Goal: Navigation & Orientation: Find specific page/section

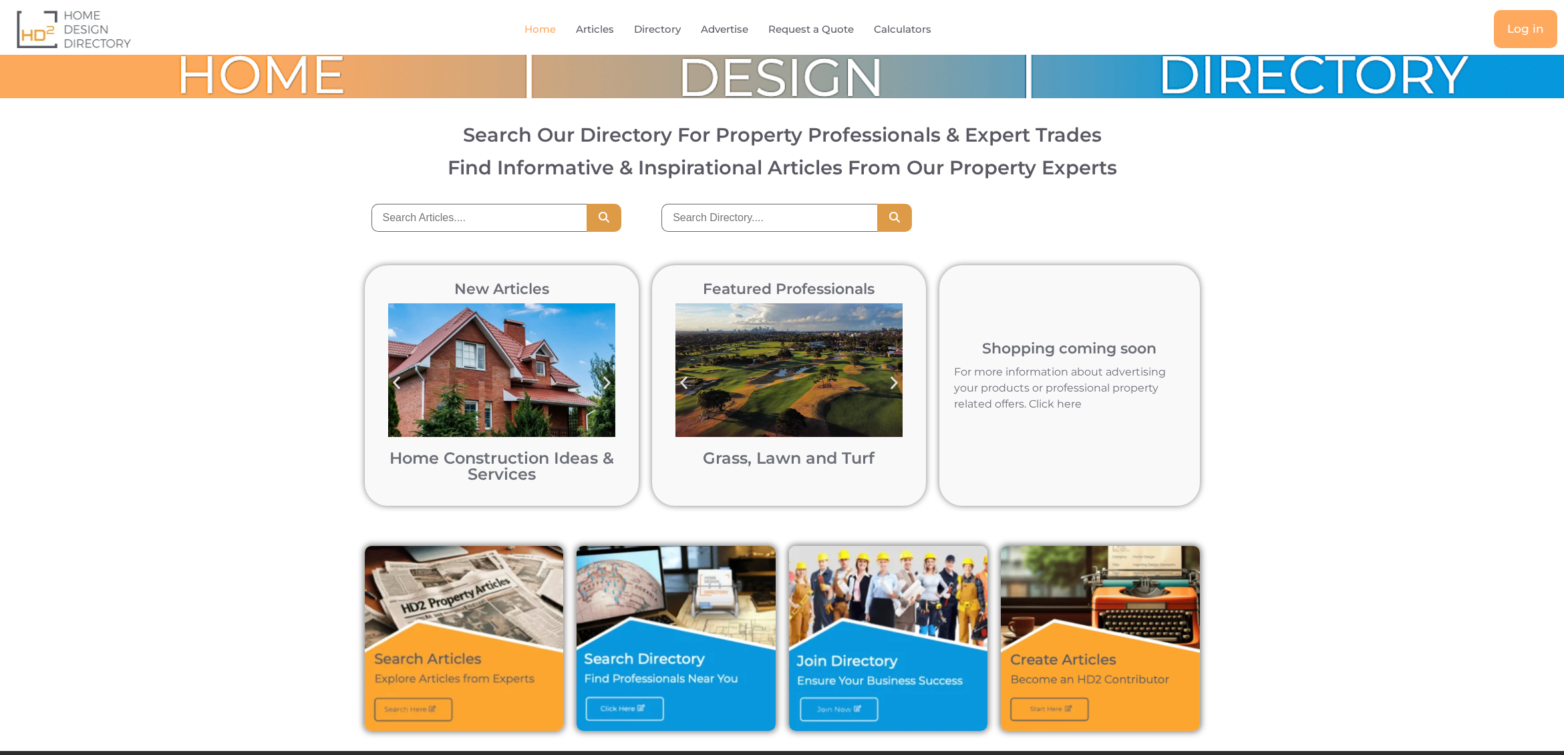
click at [714, 28] on link "Advertise" at bounding box center [724, 29] width 47 height 31
